Goal: Transaction & Acquisition: Purchase product/service

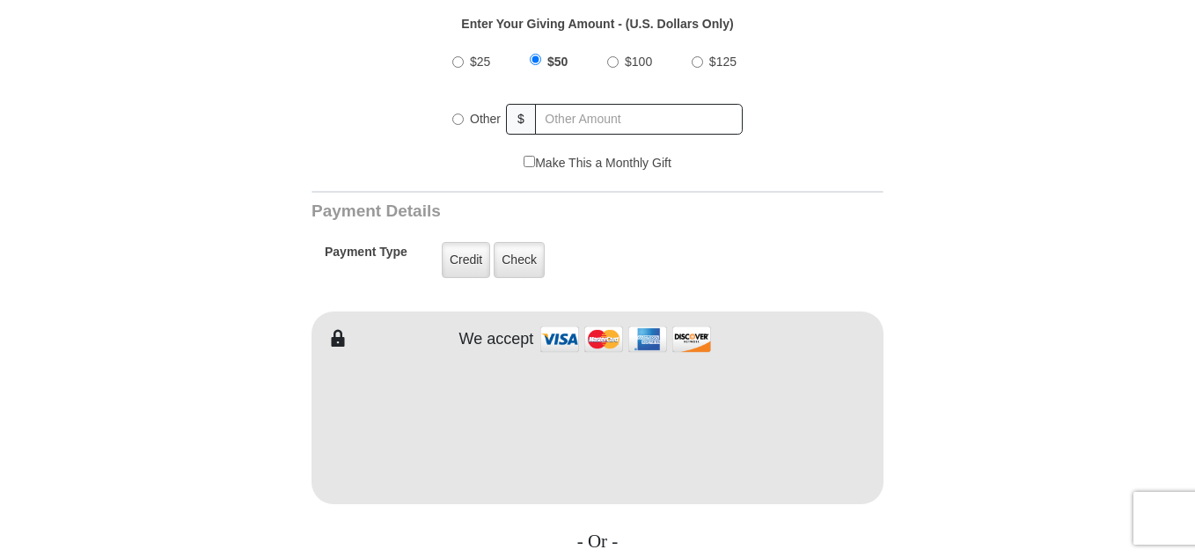
scroll to position [669, 0]
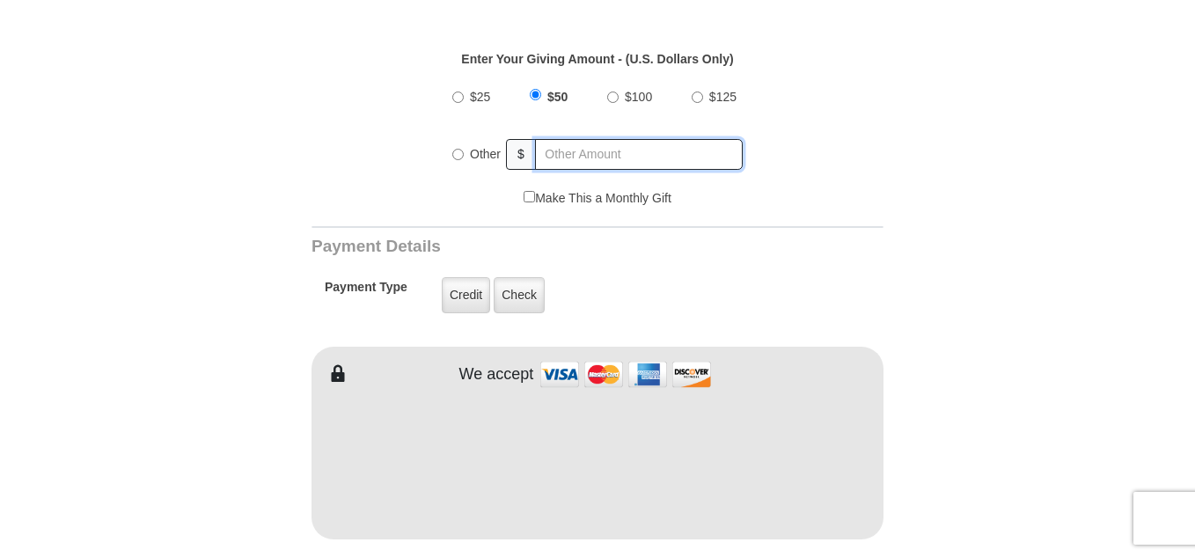
radio input "true"
click at [623, 143] on input "text" at bounding box center [640, 154] width 206 height 31
type input "235"
click at [928, 83] on form "VICTORY Channel Online Giving VICTORY Channel is a worldwide, on-air television…" at bounding box center [597, 442] width 1003 height 2105
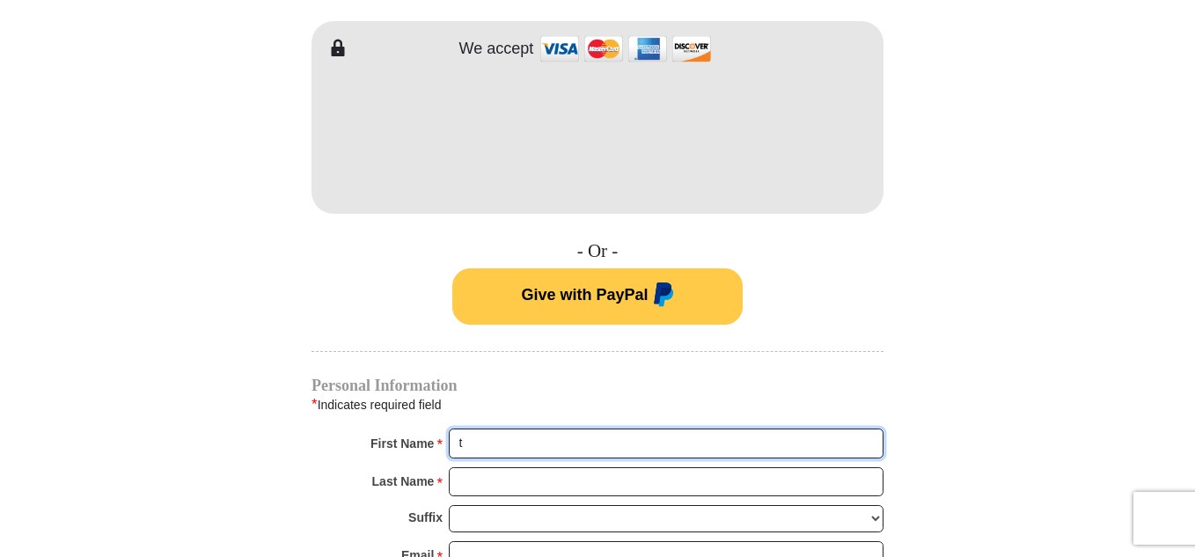
type input "[PERSON_NAME]"
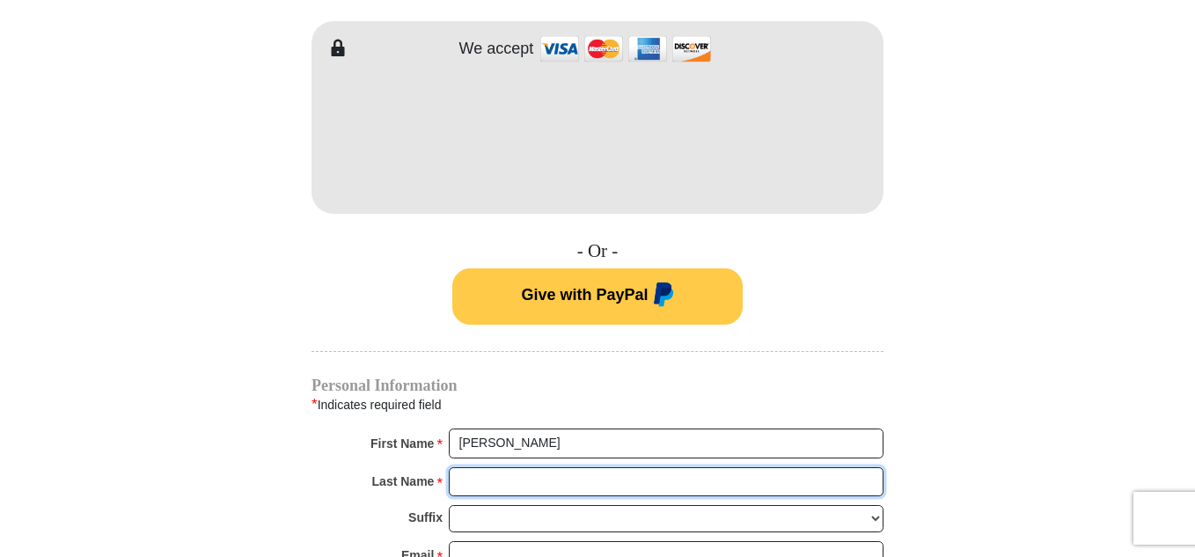
click at [557, 467] on input "Last Name *" at bounding box center [666, 482] width 435 height 30
type input "Boas"
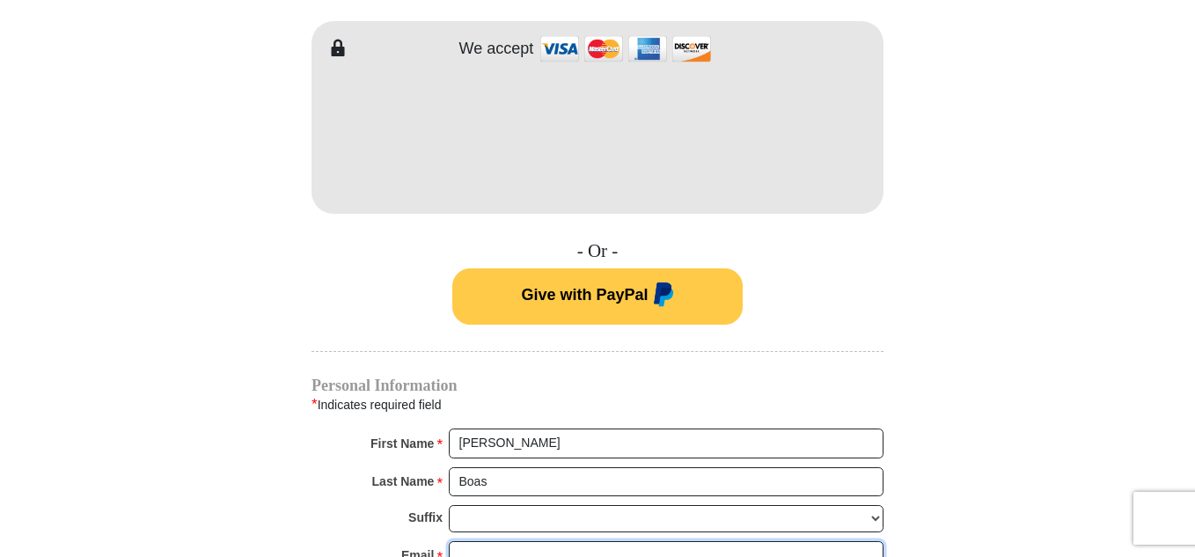
click at [573, 541] on input "Email *" at bounding box center [666, 556] width 435 height 30
type input "[EMAIL_ADDRESS][DOMAIN_NAME]"
type input "6862 Timberline Dr"
type input "[GEOGRAPHIC_DATA]"
select select "MO"
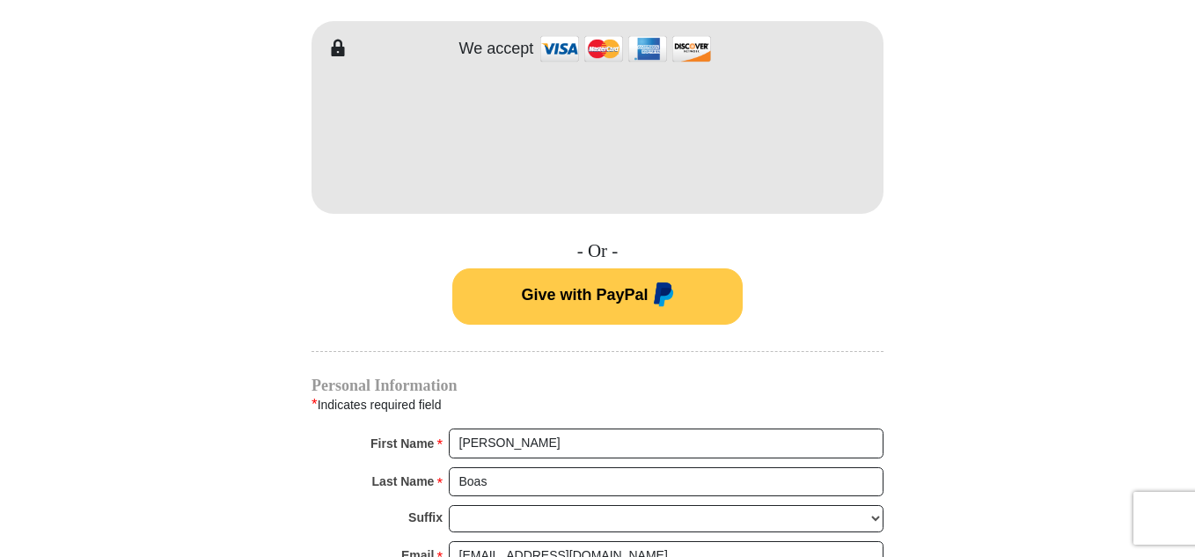
type input "63051-2666"
type input "6364480783"
click at [244, 459] on form "VICTORY Channel Online Giving VICTORY Channel is a worldwide, on-air television…" at bounding box center [597, 116] width 1003 height 2105
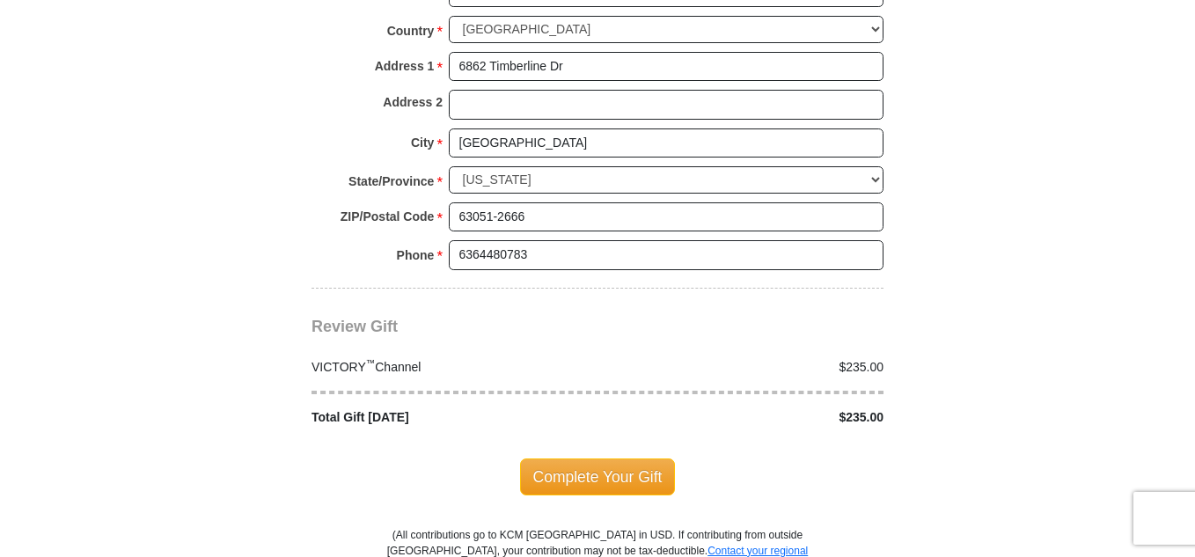
scroll to position [1593, 0]
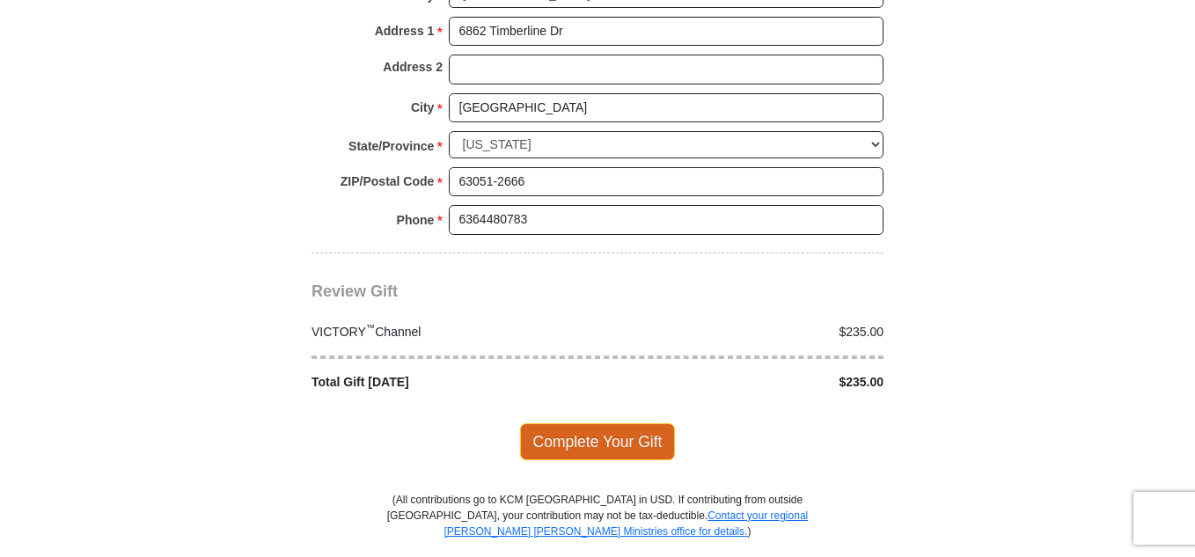
click at [597, 433] on span "Complete Your Gift" at bounding box center [598, 441] width 156 height 37
